Goal: Task Accomplishment & Management: Use online tool/utility

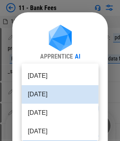
click at [64, 112] on body "11 - Bank Fees 11-BANK FEES Sept 25.xlsx SelectFilesAction files : Alegeus NBT …" at bounding box center [60, 70] width 120 height 141
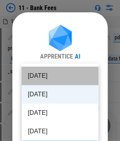
click at [63, 75] on li "[DATE]" at bounding box center [60, 76] width 77 height 19
type input "********"
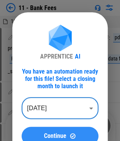
click at [62, 135] on span "Continue" at bounding box center [55, 136] width 22 height 6
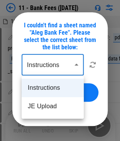
click at [54, 68] on body "**********" at bounding box center [60, 70] width 120 height 141
click at [46, 108] on li "JE Upload" at bounding box center [53, 106] width 62 height 19
type input "*********"
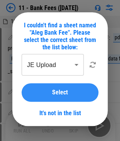
click at [49, 93] on div "Select" at bounding box center [60, 93] width 58 height 6
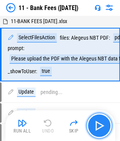
click at [103, 127] on img "button" at bounding box center [99, 126] width 12 height 12
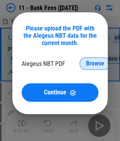
click at [93, 63] on span "Browse" at bounding box center [95, 64] width 18 height 6
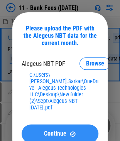
click at [67, 131] on div "Continue" at bounding box center [60, 134] width 58 height 7
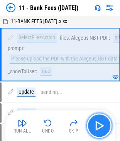
click at [99, 125] on img "button" at bounding box center [99, 126] width 12 height 12
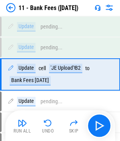
scroll to position [69, 0]
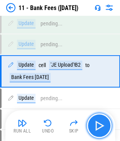
click at [102, 124] on img "button" at bounding box center [99, 126] width 12 height 12
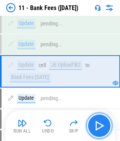
click at [102, 124] on img "button" at bounding box center [99, 126] width 12 height 12
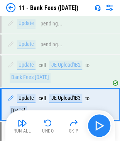
scroll to position [102, 0]
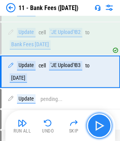
click at [102, 124] on img "button" at bounding box center [99, 126] width 12 height 12
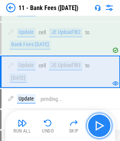
click at [102, 124] on img "button" at bounding box center [99, 126] width 12 height 12
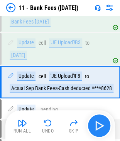
scroll to position [134, 0]
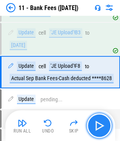
click at [102, 124] on img "button" at bounding box center [99, 126] width 12 height 12
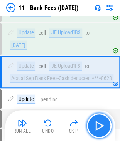
click at [102, 124] on img "button" at bounding box center [99, 126] width 12 height 12
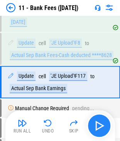
scroll to position [168, 0]
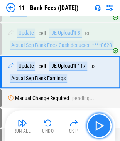
click at [102, 124] on img "button" at bounding box center [99, 126] width 12 height 12
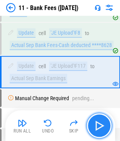
click at [102, 124] on img "button" at bounding box center [99, 126] width 12 height 12
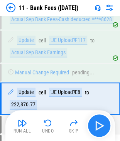
scroll to position [219, 0]
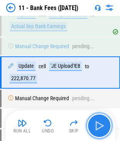
click at [102, 124] on img "button" at bounding box center [99, 126] width 12 height 12
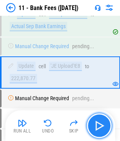
click at [102, 124] on img "button" at bounding box center [99, 126] width 12 height 12
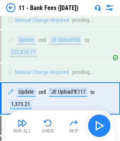
scroll to position [271, 0]
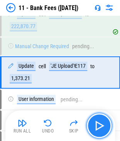
click at [102, 124] on img "button" at bounding box center [99, 126] width 12 height 12
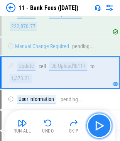
click at [102, 124] on img "button" at bounding box center [99, 126] width 12 height 12
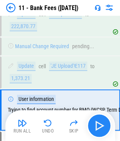
scroll to position [309, 0]
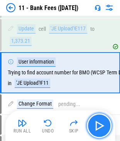
click at [102, 124] on img "button" at bounding box center [99, 126] width 12 height 12
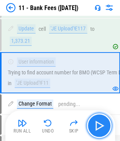
click at [102, 124] on img "button" at bounding box center [99, 126] width 12 height 12
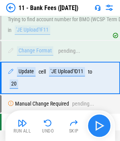
scroll to position [367, 0]
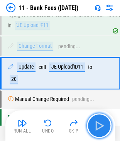
click at [102, 124] on img "button" at bounding box center [99, 126] width 12 height 12
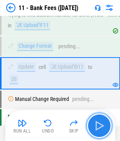
click at [100, 124] on img "button" at bounding box center [99, 126] width 12 height 12
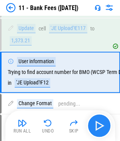
scroll to position [309, 0]
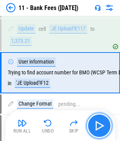
click at [100, 124] on img "button" at bounding box center [99, 126] width 12 height 12
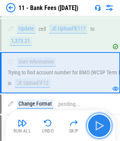
click at [100, 124] on img "button" at bounding box center [99, 126] width 12 height 12
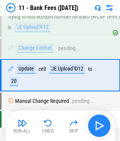
scroll to position [367, 0]
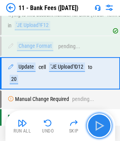
click at [100, 124] on img "button" at bounding box center [99, 126] width 12 height 12
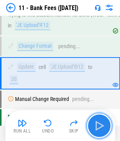
click at [100, 124] on img "button" at bounding box center [99, 126] width 12 height 12
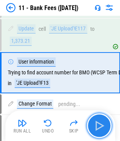
click at [100, 124] on img "button" at bounding box center [99, 126] width 12 height 12
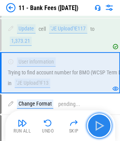
click at [100, 124] on img "button" at bounding box center [99, 126] width 12 height 12
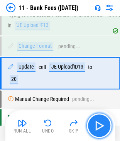
click at [100, 124] on img "button" at bounding box center [99, 126] width 12 height 12
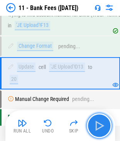
click at [100, 124] on img "button" at bounding box center [99, 126] width 12 height 12
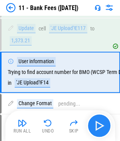
scroll to position [309, 0]
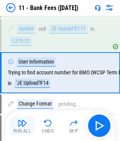
click at [19, 120] on img "button" at bounding box center [22, 123] width 9 height 9
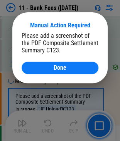
scroll to position [410, 0]
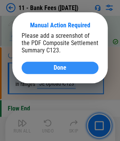
click at [82, 67] on div "Done" at bounding box center [60, 68] width 58 height 6
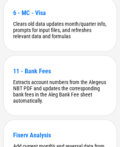
scroll to position [154, 0]
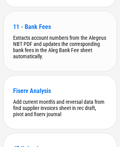
click at [73, 42] on div "Extracts account numbers from the Alegeus NBT PDF and updates the corresponding…" at bounding box center [60, 46] width 94 height 25
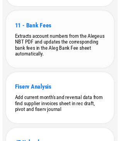
scroll to position [0, 0]
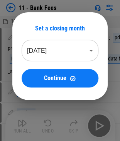
click at [56, 56] on body "11 - Bank Fees 11-BANK FEES Sept 25 EIB.xlsx SelectFilesAction files : Alegeus …" at bounding box center [60, 70] width 120 height 141
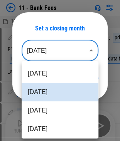
click at [49, 79] on li "Sep 2025" at bounding box center [60, 73] width 77 height 19
type input "********"
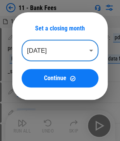
click at [53, 80] on span "Continue" at bounding box center [55, 78] width 22 height 6
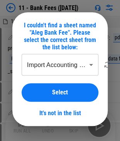
click at [40, 72] on body "**********" at bounding box center [60, 70] width 120 height 141
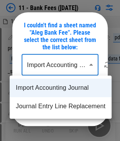
click at [40, 72] on div at bounding box center [60, 70] width 120 height 141
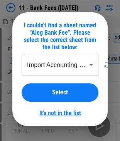
click at [59, 112] on link "It's not in the list" at bounding box center [60, 113] width 42 height 7
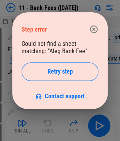
click at [92, 32] on icon "button" at bounding box center [94, 29] width 8 height 8
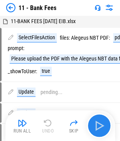
click at [100, 124] on img "button" at bounding box center [99, 126] width 12 height 12
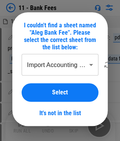
click at [65, 66] on body "**********" at bounding box center [60, 70] width 120 height 141
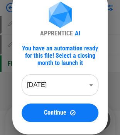
scroll to position [35, 0]
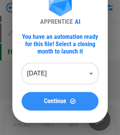
click at [46, 102] on span "Continue" at bounding box center [55, 101] width 22 height 6
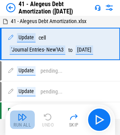
click at [22, 118] on img "button" at bounding box center [22, 117] width 9 height 9
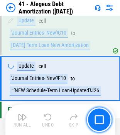
scroll to position [56, 0]
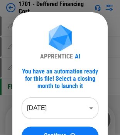
click at [56, 130] on button "Continue" at bounding box center [60, 136] width 77 height 19
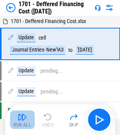
click at [24, 119] on img "button" at bounding box center [22, 117] width 9 height 9
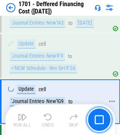
scroll to position [58, 0]
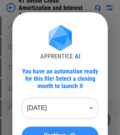
click at [57, 133] on span "Continue" at bounding box center [55, 136] width 22 height 6
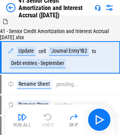
click at [24, 110] on div "Run All Undo Skip" at bounding box center [61, 120] width 102 height 25
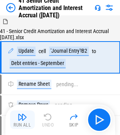
click at [22, 120] on img "button" at bounding box center [22, 117] width 9 height 9
